Goal: Transaction & Acquisition: Purchase product/service

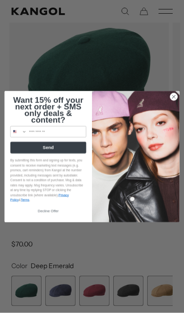
scroll to position [117, 0]
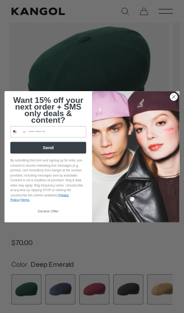
click at [169, 112] on img "POPUP Form" at bounding box center [135, 156] width 87 height 131
click at [168, 113] on img "POPUP Form" at bounding box center [135, 156] width 87 height 131
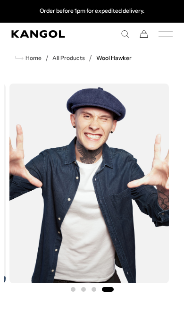
click at [164, 30] on icon "Mobile Menu" at bounding box center [165, 34] width 14 height 8
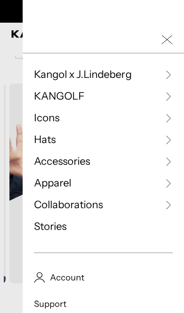
click at [38, 111] on span "Icons" at bounding box center [46, 118] width 25 height 14
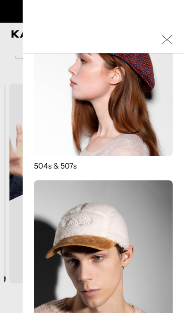
scroll to position [0, 161]
click at [162, 42] on icon "Close Mobile Nav" at bounding box center [166, 39] width 11 height 11
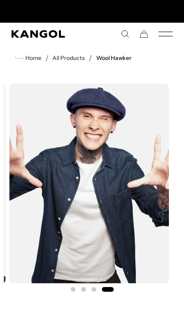
scroll to position [0, 0]
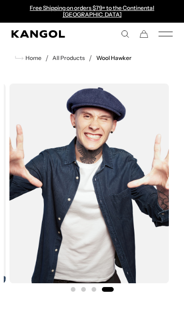
click at [166, 30] on icon "Mobile Menu" at bounding box center [165, 34] width 14 height 8
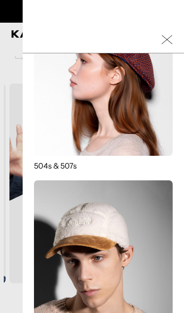
click at [166, 40] on rect "Close Mobile Nav" at bounding box center [166, 39] width 11 height 9
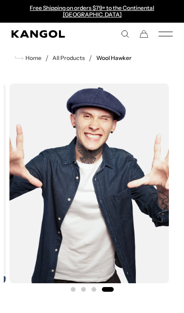
click at [69, 55] on link "All Products" at bounding box center [68, 58] width 33 height 7
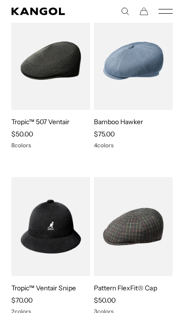
scroll to position [0, 161]
click at [33, 117] on link "Tropic™ 507 Ventair" at bounding box center [40, 121] width 58 height 8
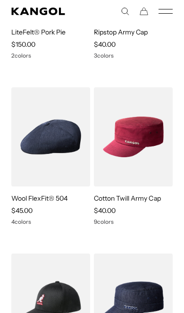
scroll to position [0, 0]
click at [0, 0] on img at bounding box center [0, 0] width 0 height 0
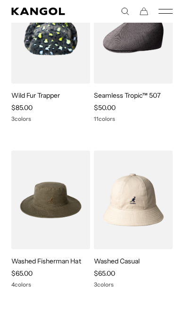
click at [118, 100] on link "Seamless Tropic™ 507" at bounding box center [127, 95] width 66 height 8
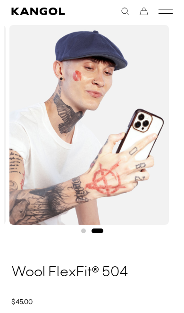
scroll to position [52, 0]
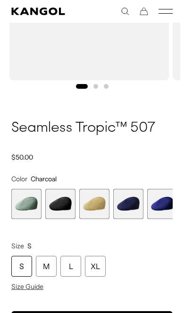
scroll to position [0, 161]
click at [96, 197] on span "6 of 12" at bounding box center [94, 204] width 30 height 30
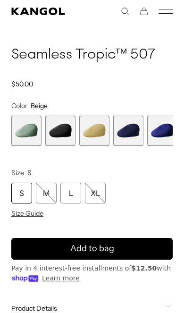
scroll to position [0, 161]
click at [58, 123] on span "5 of 12" at bounding box center [60, 131] width 30 height 30
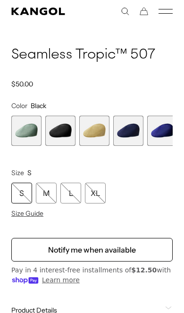
click at [25, 120] on span "4 of 12" at bounding box center [26, 131] width 30 height 30
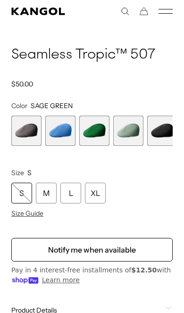
click at [95, 127] on span "3 of 12" at bounding box center [94, 131] width 30 height 30
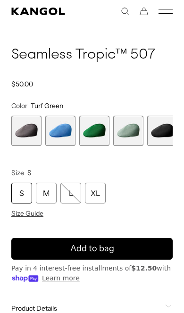
click at [63, 130] on span "2 of 12" at bounding box center [60, 131] width 30 height 30
click at [24, 121] on span "1 of 12" at bounding box center [26, 131] width 30 height 30
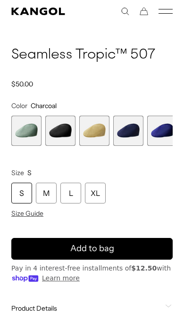
scroll to position [0, 161]
click at [126, 125] on span "7 of 12" at bounding box center [128, 131] width 30 height 30
click at [161, 127] on span "8 of 12" at bounding box center [162, 131] width 30 height 30
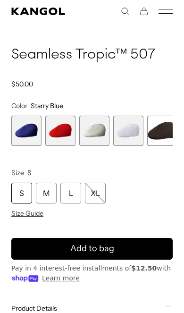
click at [128, 129] on span "11 of 12" at bounding box center [128, 131] width 30 height 30
click at [93, 130] on span "10 of 12" at bounding box center [94, 131] width 30 height 30
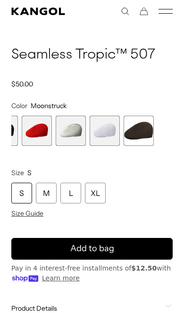
click at [140, 123] on span "12 of 12" at bounding box center [139, 131] width 30 height 30
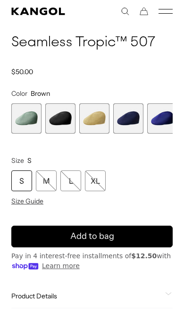
click at [62, 111] on span "5 of 12" at bounding box center [60, 118] width 30 height 30
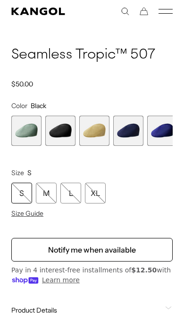
click at [127, 125] on span "7 of 12" at bounding box center [128, 131] width 30 height 30
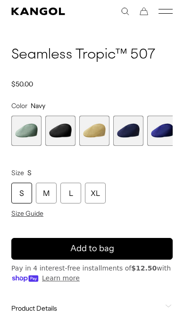
scroll to position [0, 161]
click at [27, 127] on span "4 of 12" at bounding box center [26, 131] width 30 height 30
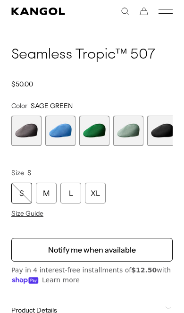
click at [24, 116] on span "1 of 12" at bounding box center [26, 131] width 30 height 30
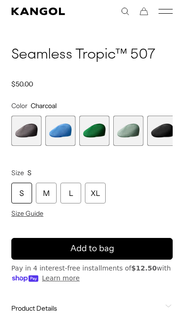
scroll to position [0, 161]
click at [58, 121] on span "2 of 12" at bounding box center [60, 131] width 30 height 30
click at [25, 117] on span "1 of 12" at bounding box center [26, 131] width 30 height 30
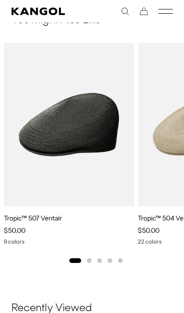
scroll to position [699, 0]
